Goal: Information Seeking & Learning: Learn about a topic

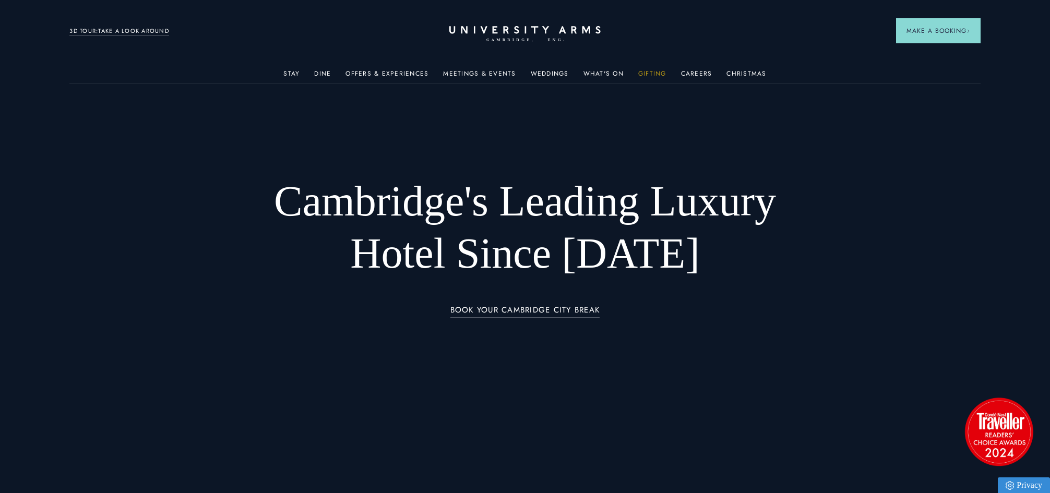
click at [648, 78] on link "Gifting" at bounding box center [652, 77] width 28 height 14
click at [680, 51] on header "Stay Suites Superior Rooms Classic Rooms Cosy Rooms Dine Restaurant Bar Afterno…" at bounding box center [525, 28] width 1050 height 57
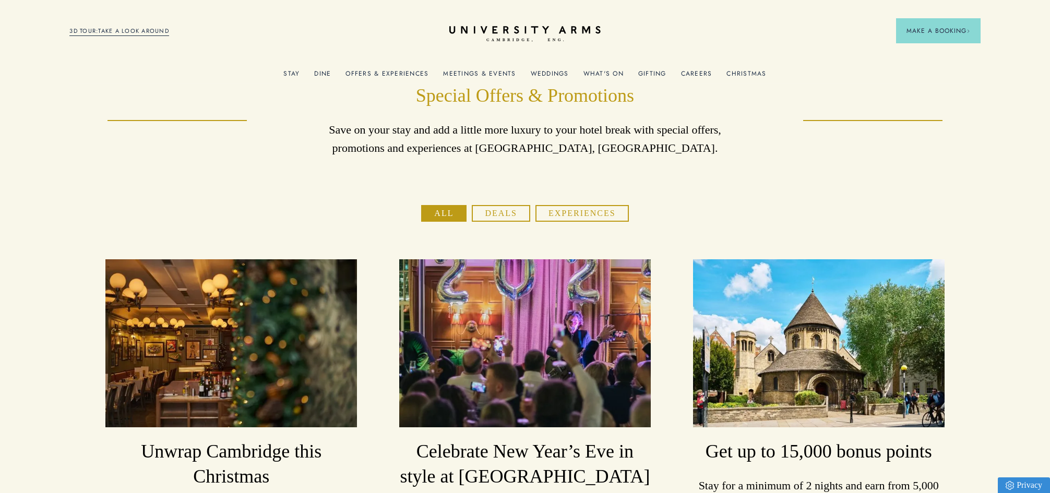
click at [509, 211] on button "Deals" at bounding box center [501, 213] width 58 height 17
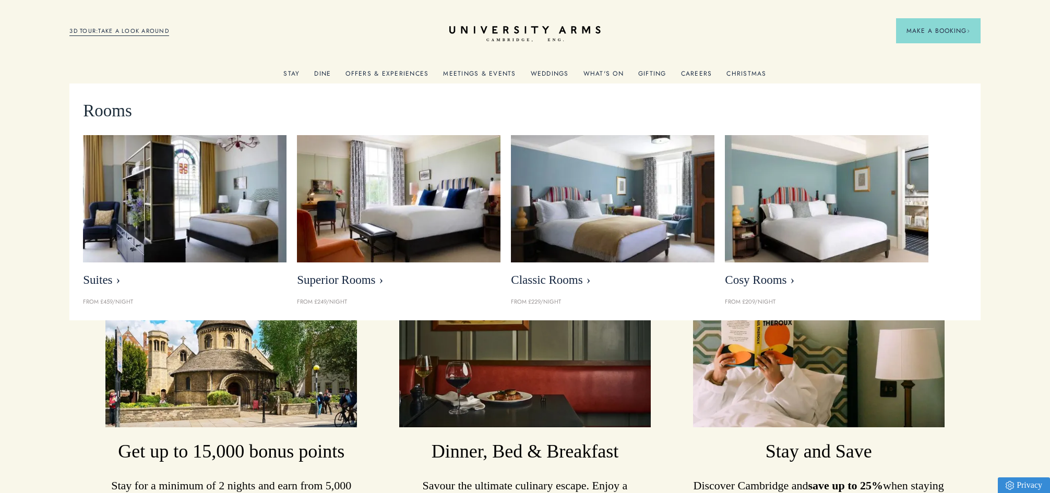
click at [293, 76] on link "Stay" at bounding box center [291, 77] width 16 height 14
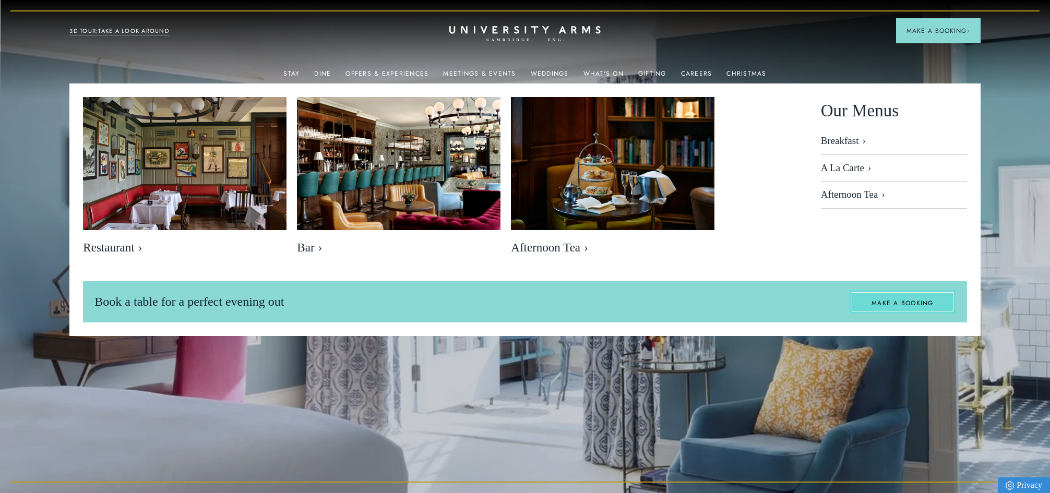
click at [894, 305] on link "MAKE A BOOKING" at bounding box center [903, 302] width 106 height 24
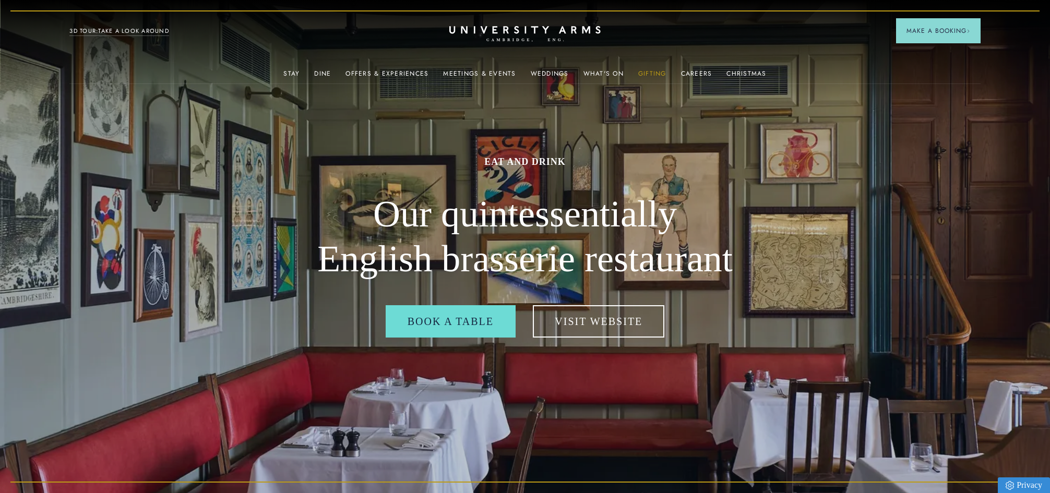
click at [649, 73] on link "Gifting" at bounding box center [652, 77] width 28 height 14
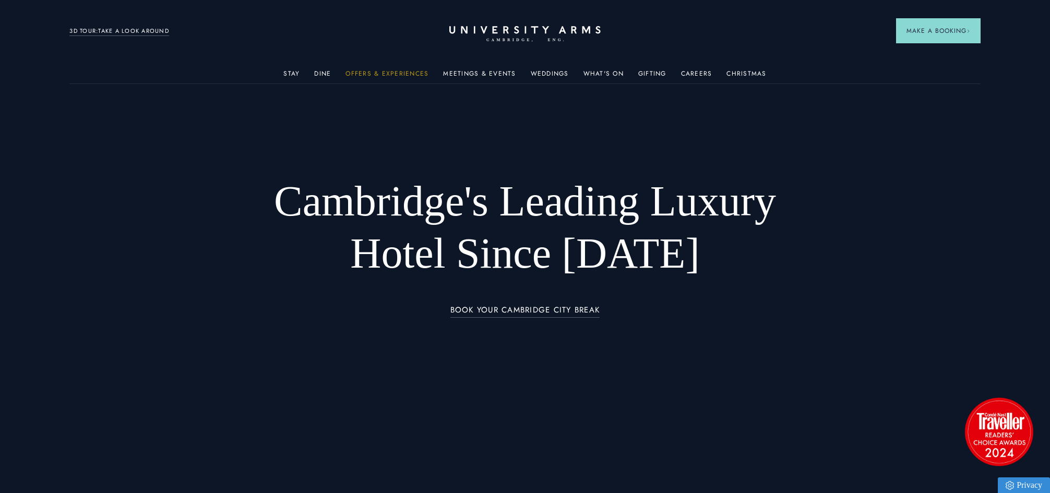
click at [368, 73] on link "Offers & Experiences" at bounding box center [386, 77] width 83 height 14
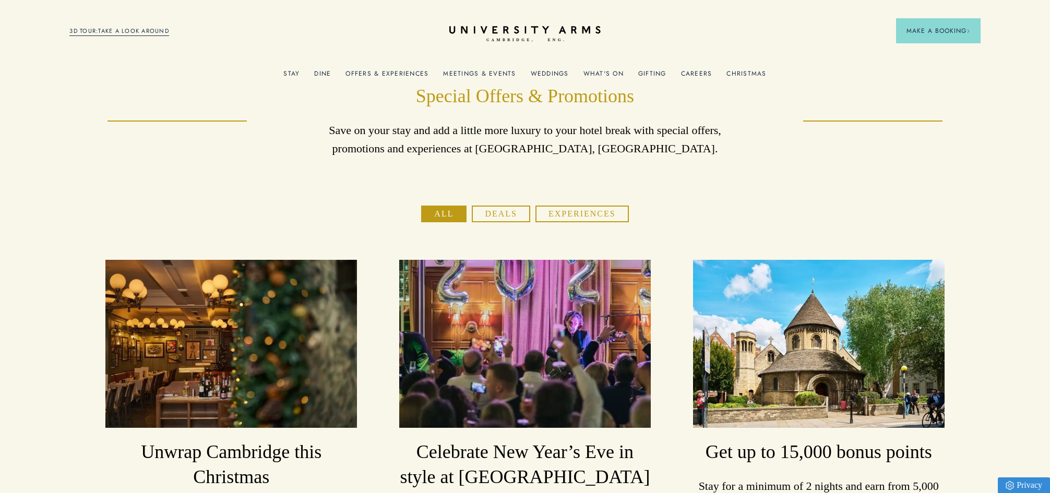
click at [379, 74] on link "Offers & Experiences" at bounding box center [386, 77] width 83 height 14
click at [600, 74] on link "What's On" at bounding box center [603, 77] width 40 height 14
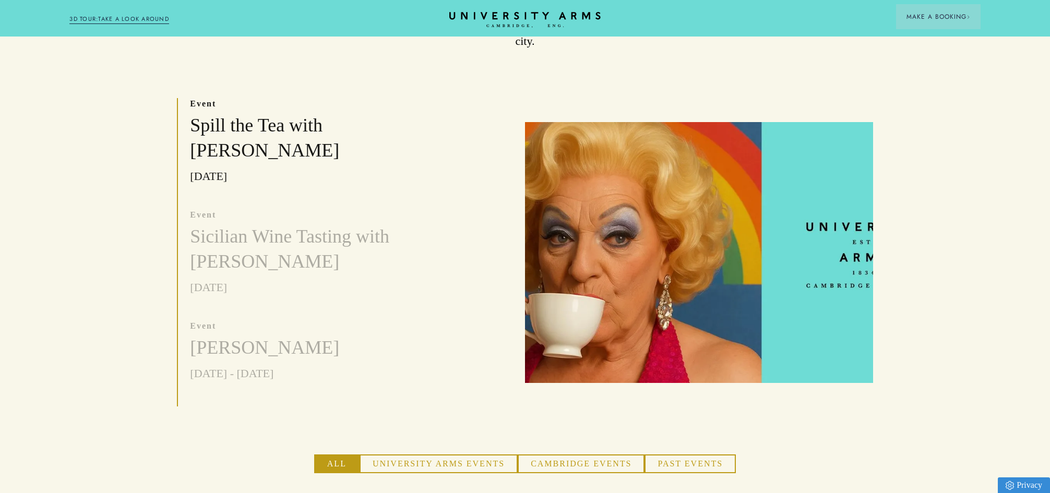
scroll to position [329, 0]
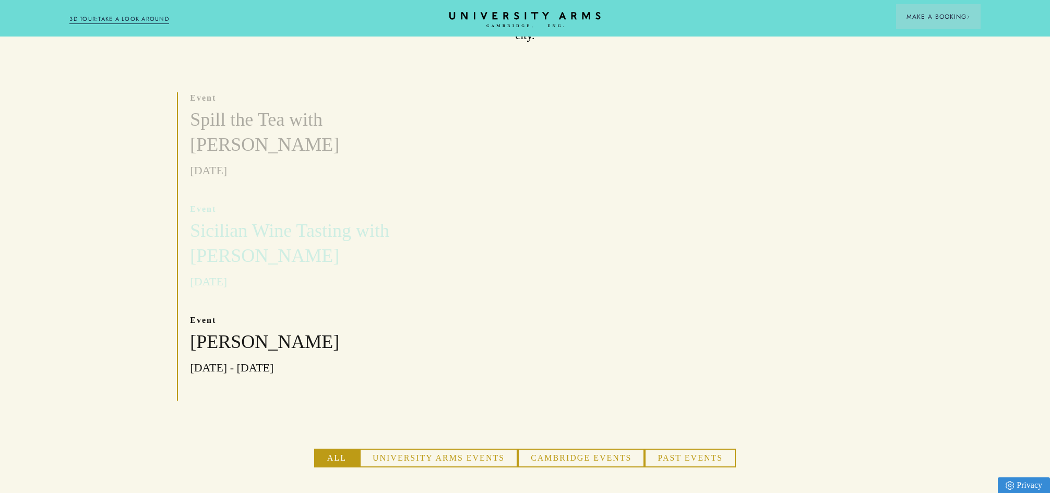
click at [327, 219] on h3 "Sicilian Wine Tasting with Bert Blaize" at bounding box center [309, 244] width 239 height 50
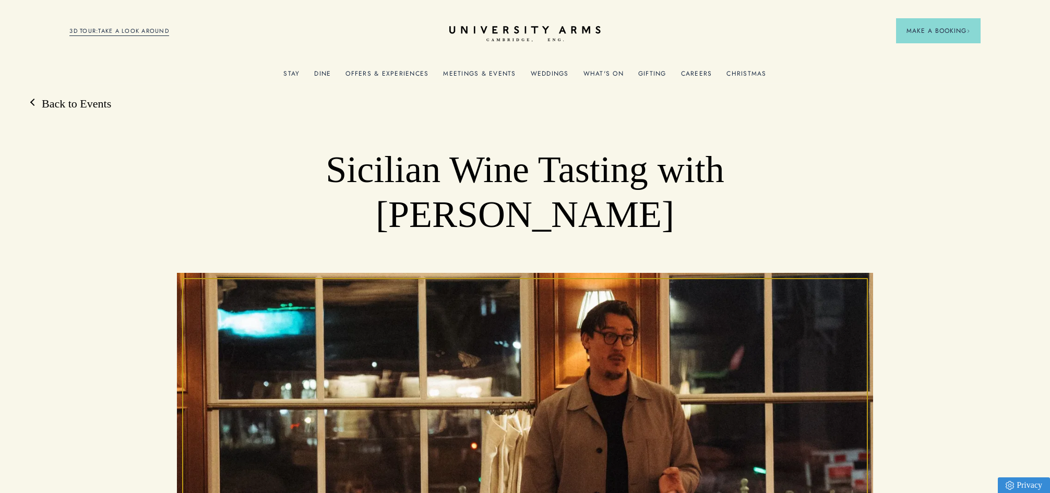
drag, startPoint x: 63, startPoint y: 105, endPoint x: 214, endPoint y: 121, distance: 151.7
click at [63, 105] on link "Back to Events" at bounding box center [71, 104] width 80 height 16
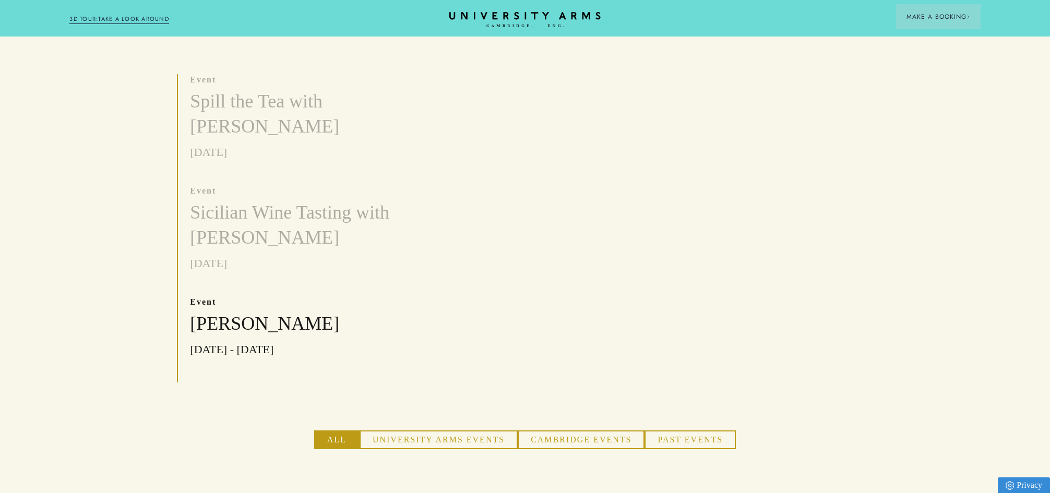
scroll to position [341, 0]
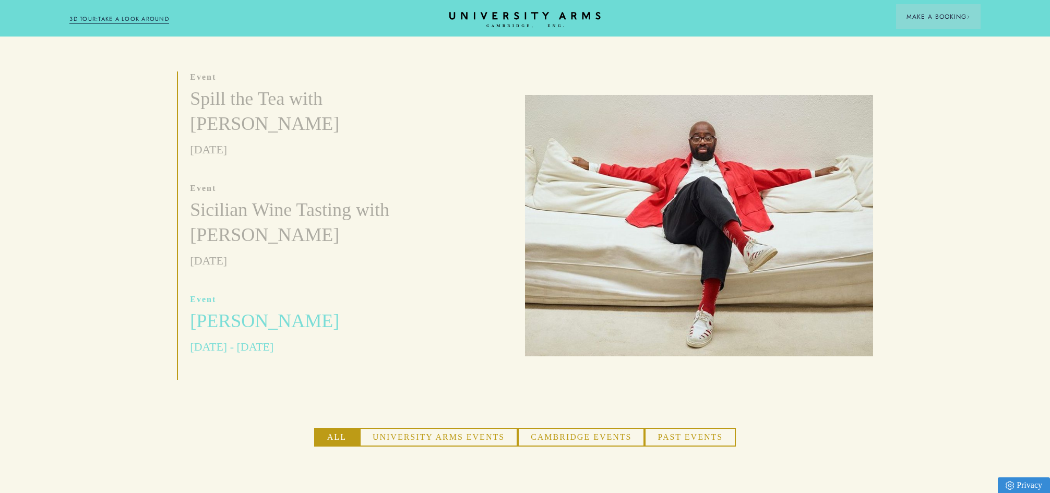
click at [262, 309] on h3 "Harold Offeh" at bounding box center [264, 321] width 149 height 25
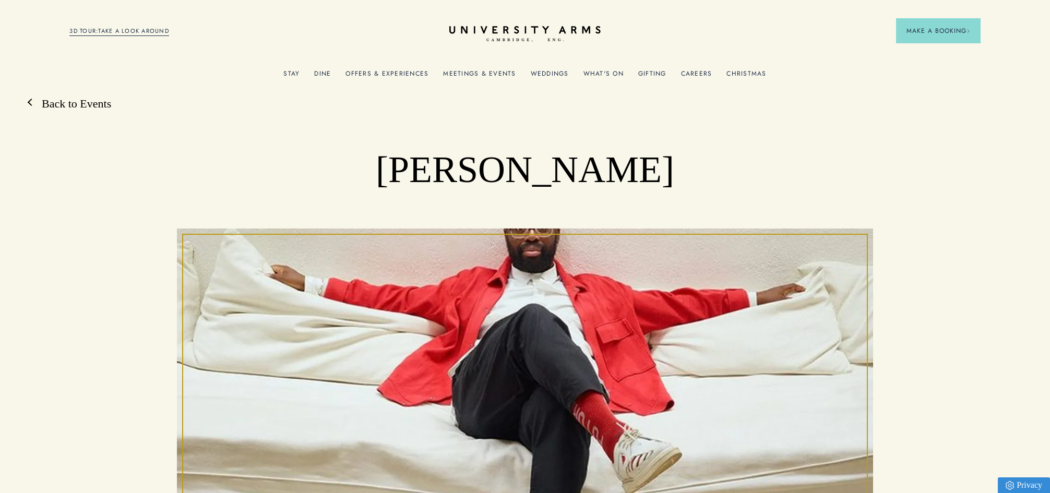
click at [65, 107] on link "Back to Events" at bounding box center [71, 104] width 80 height 16
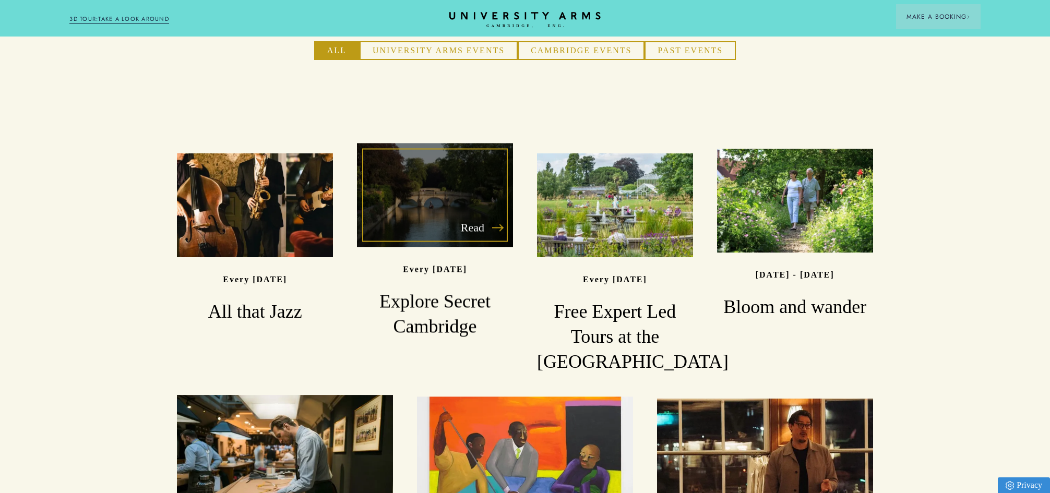
scroll to position [730, 0]
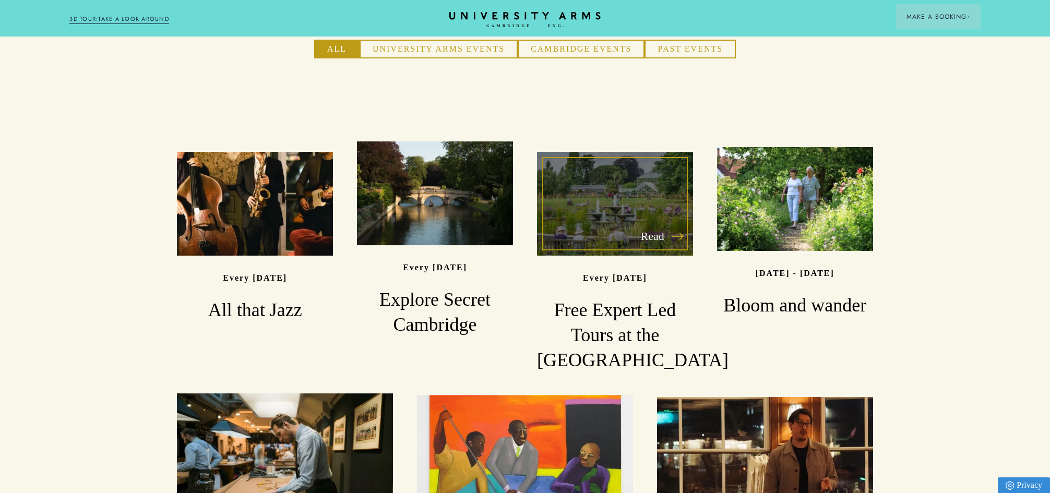
click at [605, 304] on h3 "Free Expert Led Tours at the Botanic Garden" at bounding box center [615, 335] width 156 height 75
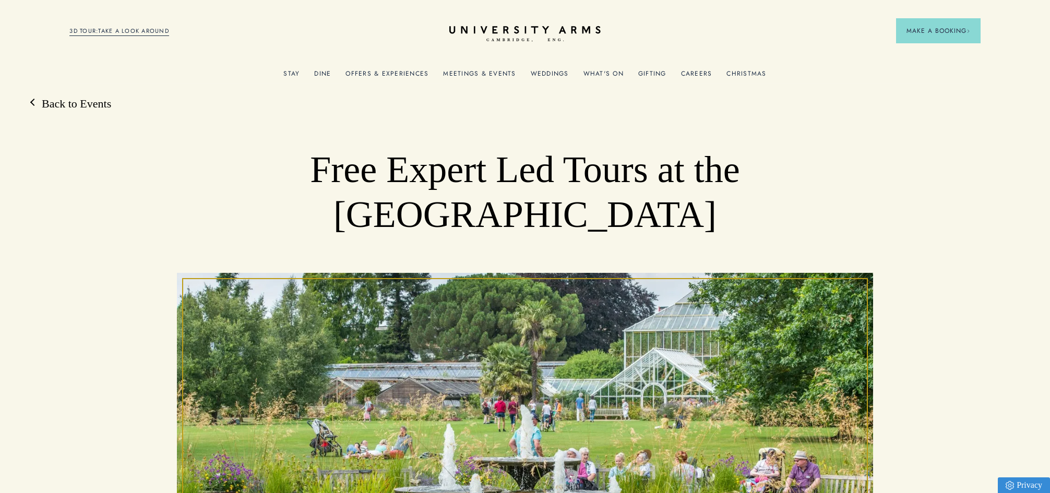
click at [599, 76] on link "What's On" at bounding box center [603, 77] width 40 height 14
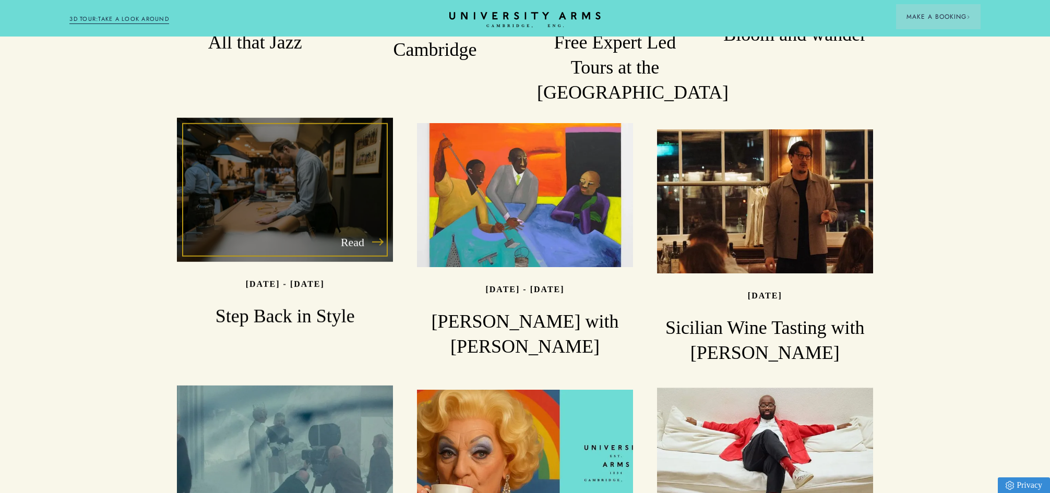
scroll to position [998, 0]
click at [290, 304] on h3 "Step Back in Style" at bounding box center [285, 316] width 216 height 25
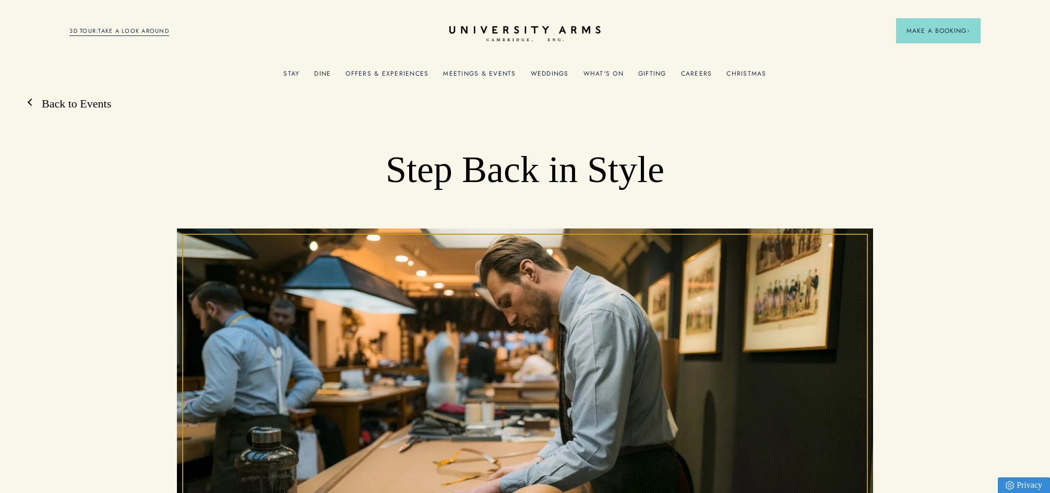
click at [87, 100] on link "Back to Events" at bounding box center [71, 104] width 80 height 16
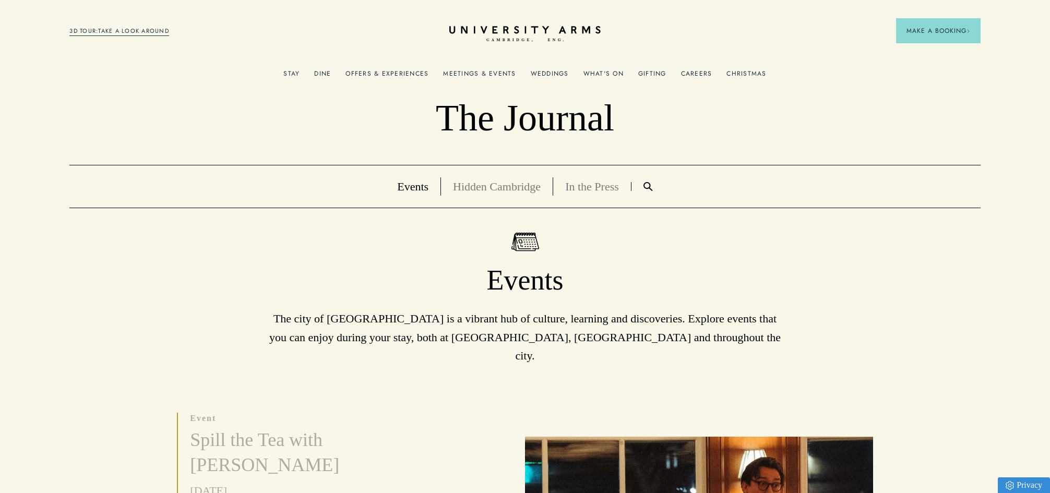
click at [654, 74] on link "Gifting" at bounding box center [652, 77] width 28 height 14
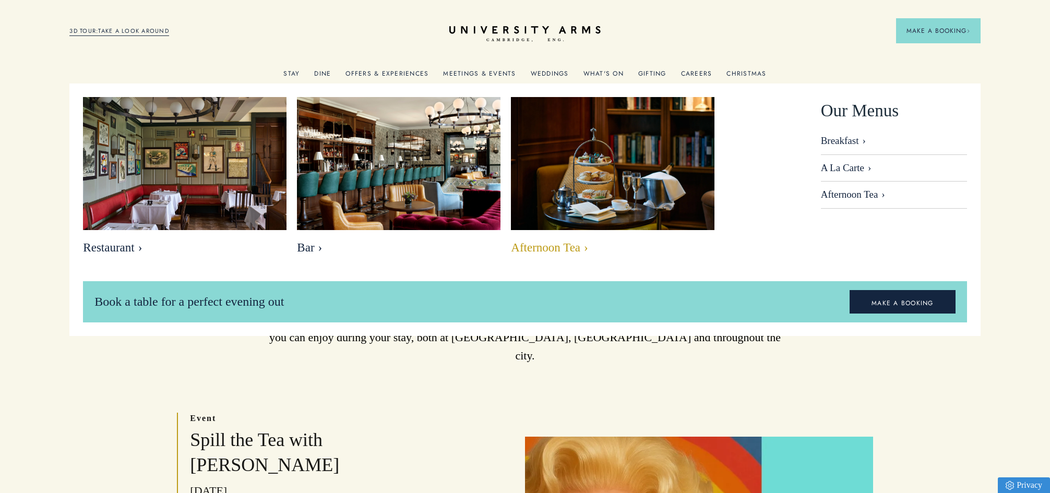
drag, startPoint x: 558, startPoint y: 152, endPoint x: 550, endPoint y: 149, distance: 8.6
click at [556, 151] on img at bounding box center [613, 165] width 234 height 156
